Goal: Contribute content: Add original content to the website for others to see

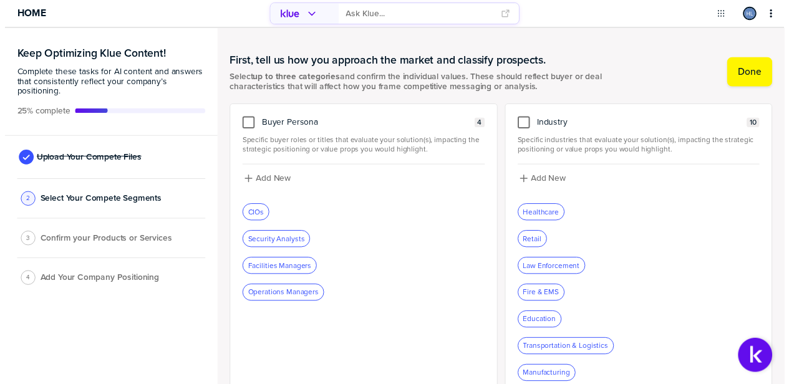
scroll to position [57, 0]
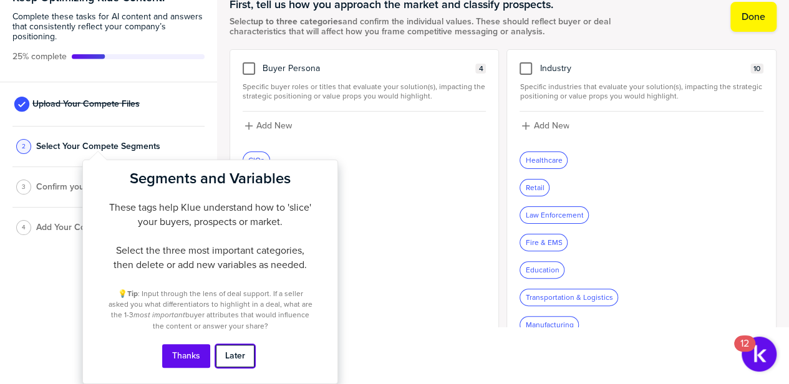
click at [239, 355] on button "Later" at bounding box center [235, 356] width 40 height 24
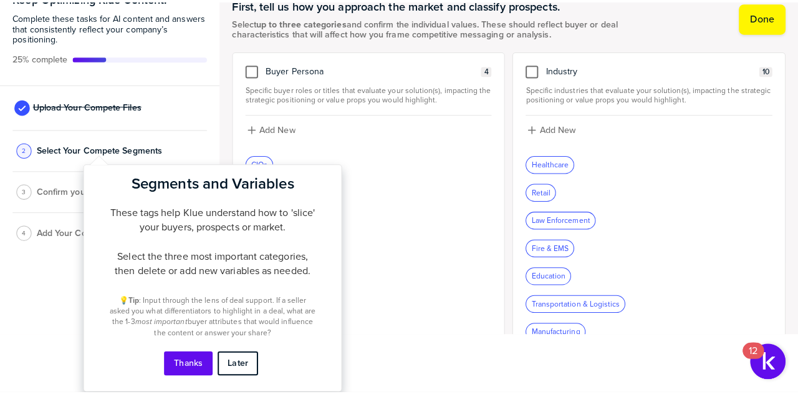
scroll to position [0, 0]
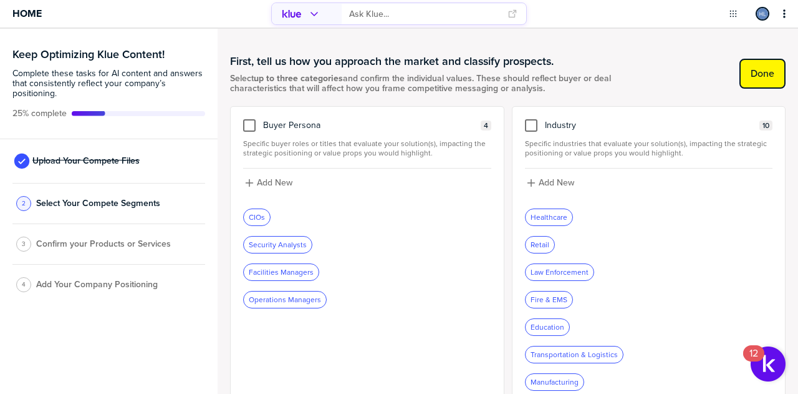
click at [756, 71] on label "Done" at bounding box center [763, 73] width 24 height 12
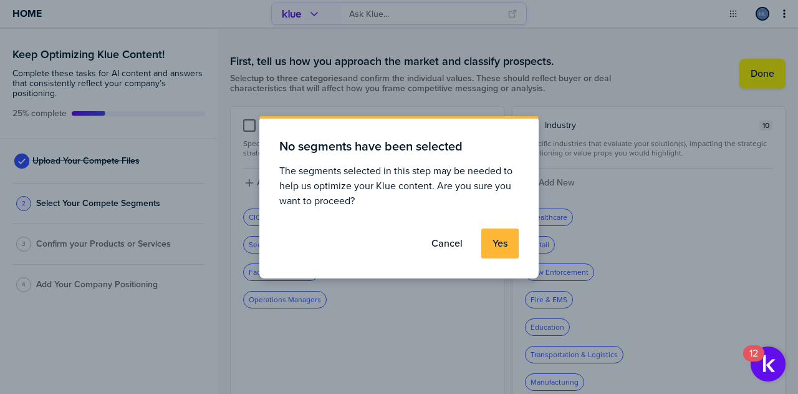
click at [488, 241] on button "Yes" at bounding box center [499, 243] width 37 height 30
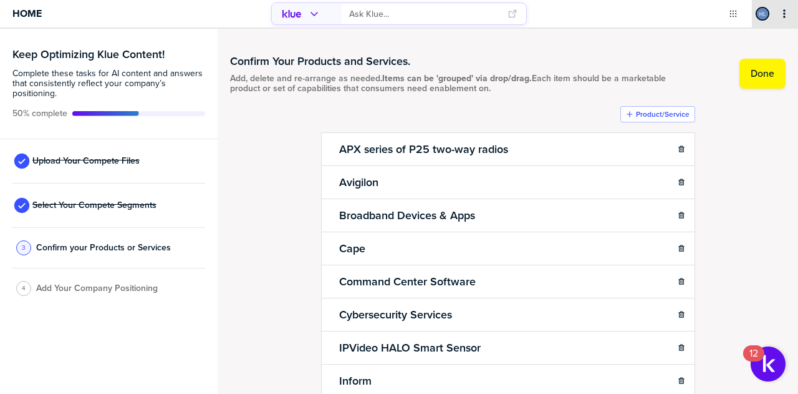
click at [780, 10] on icon "primary" at bounding box center [785, 14] width 10 height 10
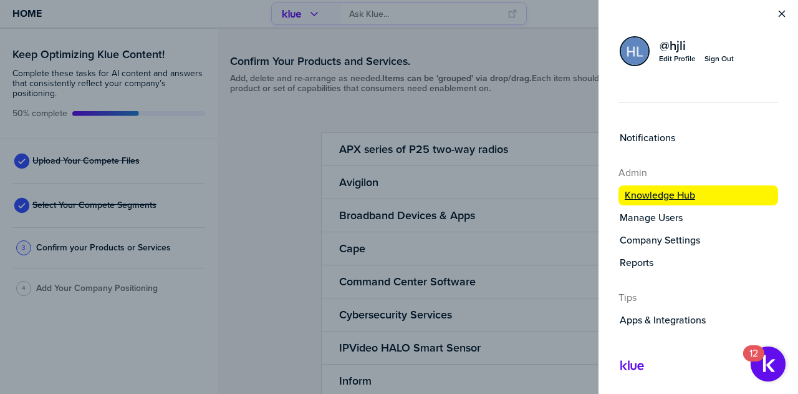
click at [652, 195] on label "Knowledge Hub" at bounding box center [660, 195] width 70 height 12
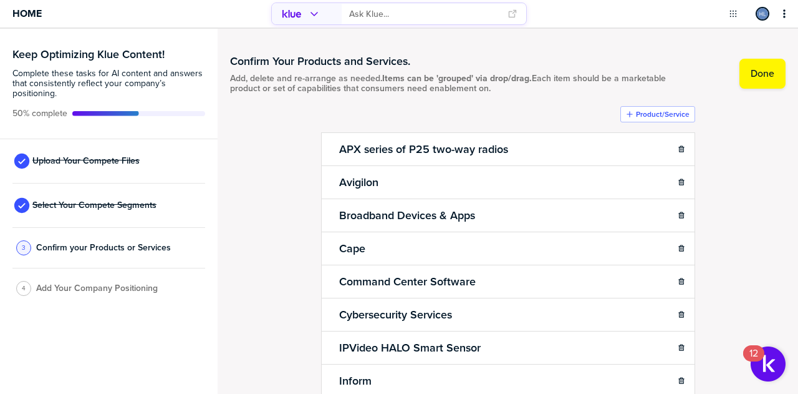
click at [19, 203] on icon at bounding box center [21, 204] width 15 height 15
click at [24, 205] on icon at bounding box center [21, 204] width 15 height 15
click at [24, 204] on icon at bounding box center [21, 205] width 19 height 19
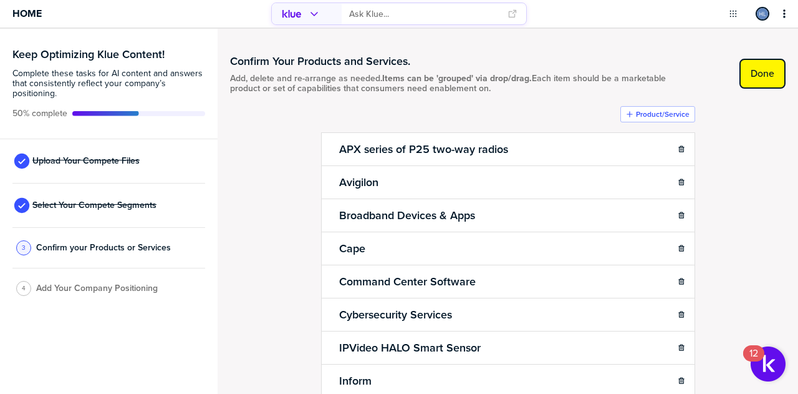
click at [756, 76] on label "Done" at bounding box center [763, 73] width 24 height 12
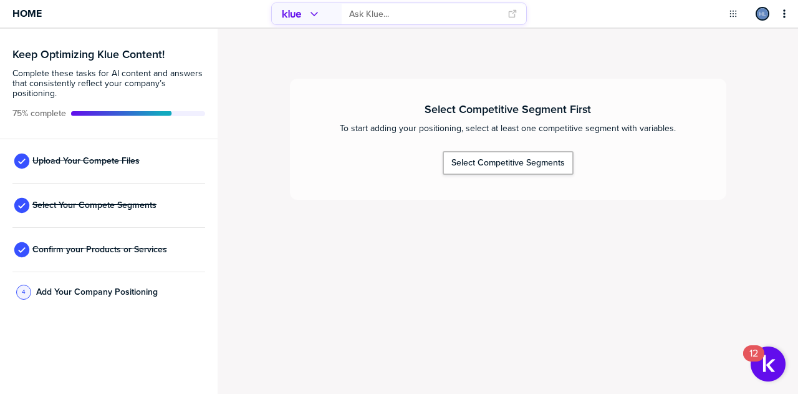
click at [21, 249] on icon at bounding box center [21, 249] width 19 height 19
click at [22, 208] on icon at bounding box center [21, 204] width 15 height 15
click at [85, 163] on span "Upload Your Compete Files" at bounding box center [85, 161] width 107 height 10
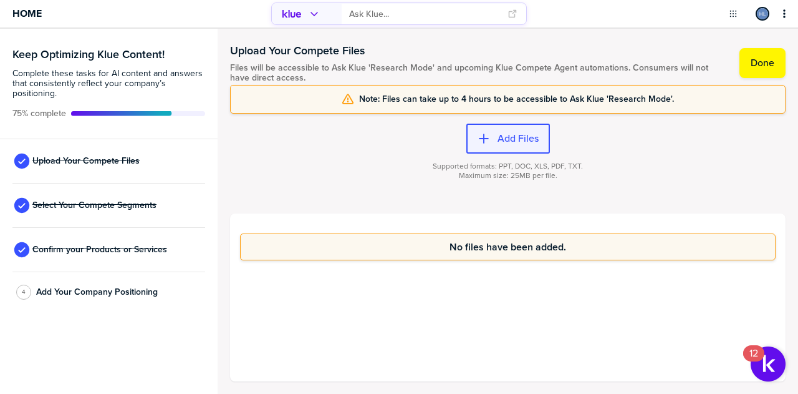
click at [521, 138] on label "Add Files" at bounding box center [518, 138] width 41 height 12
click at [110, 205] on span "Select Your Compete Segments" at bounding box center [94, 205] width 124 height 10
